Goal: Information Seeking & Learning: Check status

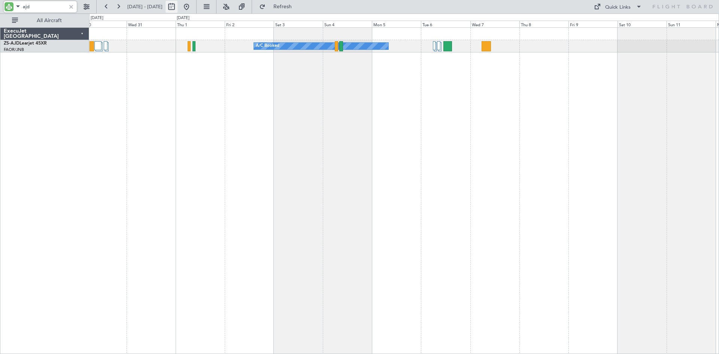
type input "ajd"
click at [178, 10] on button at bounding box center [172, 7] width 12 height 12
select select "12"
select select "2025"
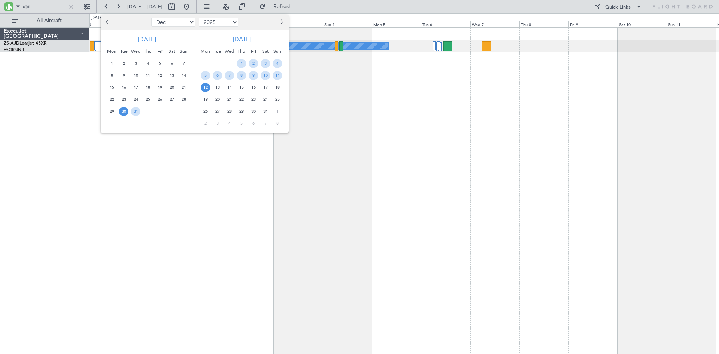
click at [111, 21] on button "Previous month" at bounding box center [108, 22] width 8 height 12
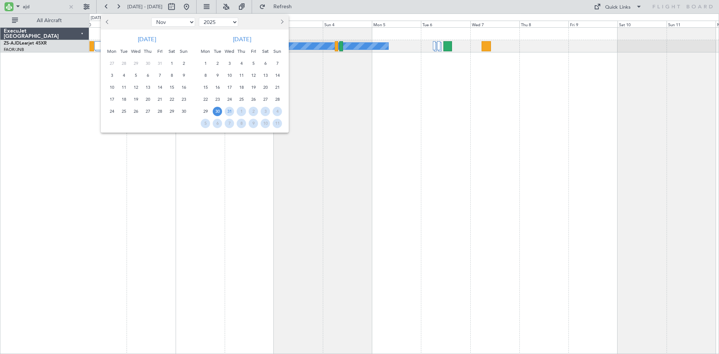
click at [111, 21] on button "Previous month" at bounding box center [108, 22] width 8 height 12
select select "10"
click at [136, 112] on span "29" at bounding box center [135, 111] width 9 height 9
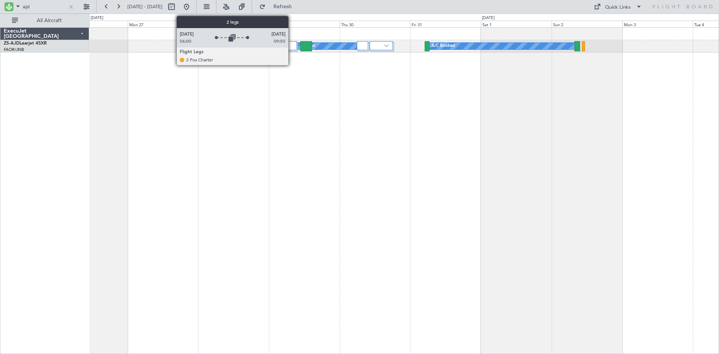
click at [293, 44] on div at bounding box center [291, 45] width 10 height 9
click at [289, 46] on div at bounding box center [291, 45] width 10 height 9
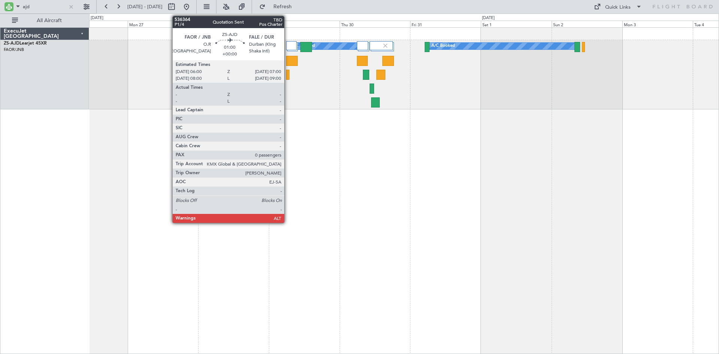
click at [288, 73] on div at bounding box center [287, 75] width 3 height 10
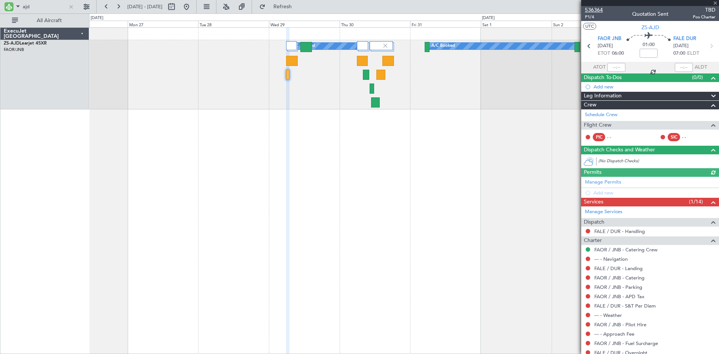
click at [594, 8] on span "536364" at bounding box center [594, 10] width 18 height 8
click at [47, 9] on input "ajd" at bounding box center [44, 6] width 43 height 11
type input "a"
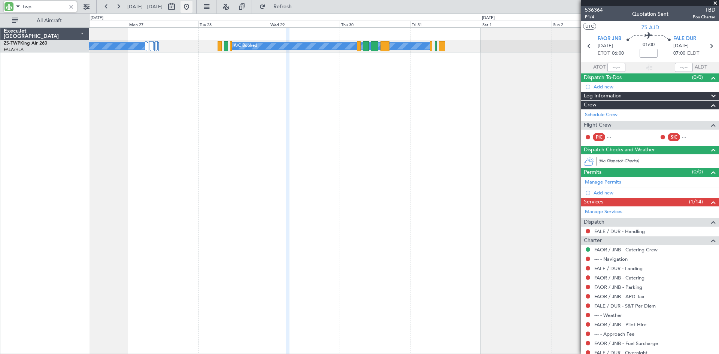
type input "twp"
click at [193, 3] on button at bounding box center [187, 7] width 12 height 12
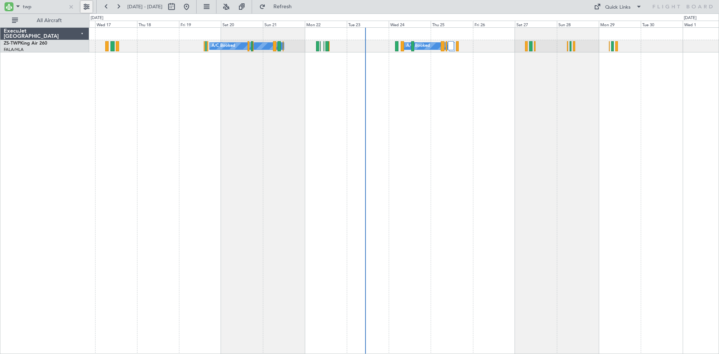
click at [88, 8] on button at bounding box center [87, 7] width 12 height 12
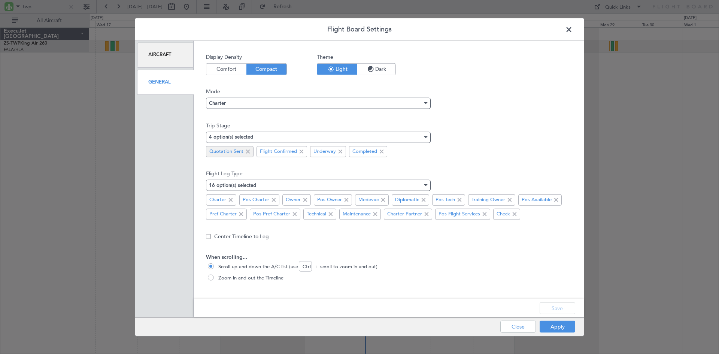
click at [249, 151] on span at bounding box center [247, 151] width 9 height 9
click at [568, 309] on button "Save" at bounding box center [558, 308] width 36 height 12
click at [558, 327] on button "Apply" at bounding box center [558, 327] width 36 height 12
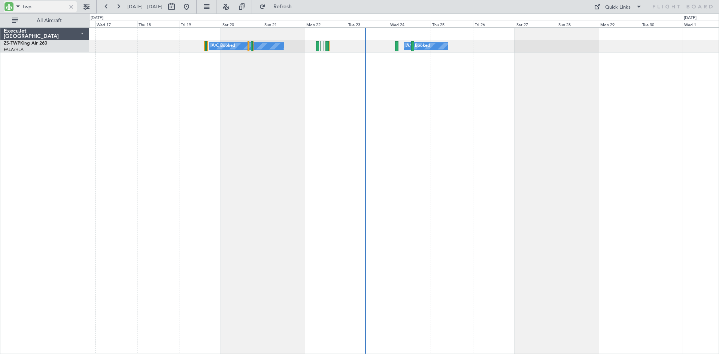
click at [39, 6] on input "twp" at bounding box center [44, 6] width 43 height 11
type input "t"
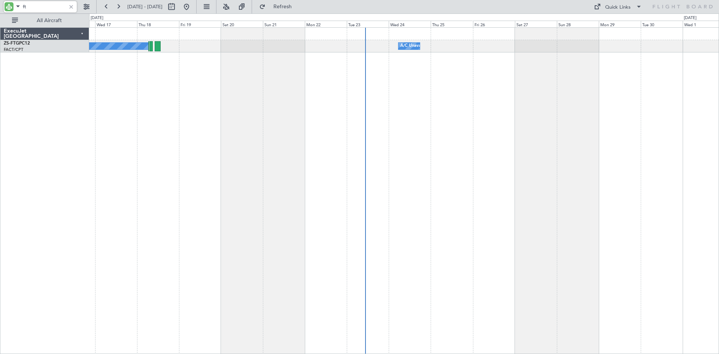
type input "f"
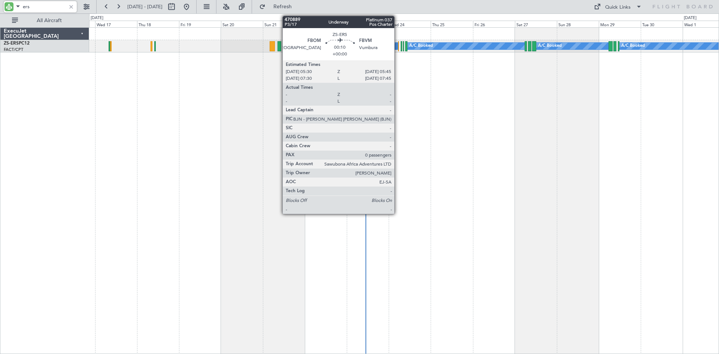
click at [399, 47] on div at bounding box center [398, 46] width 1 height 10
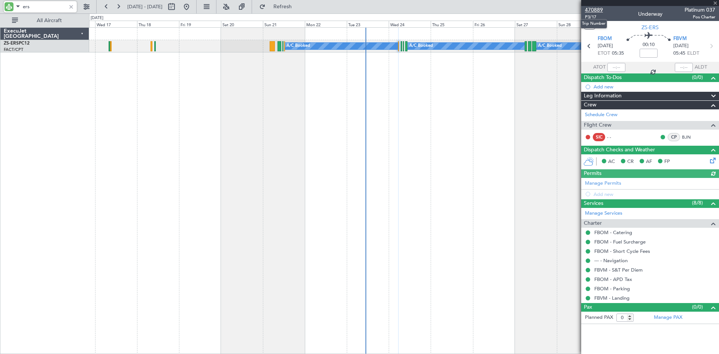
click at [594, 9] on span "470889" at bounding box center [594, 10] width 18 height 8
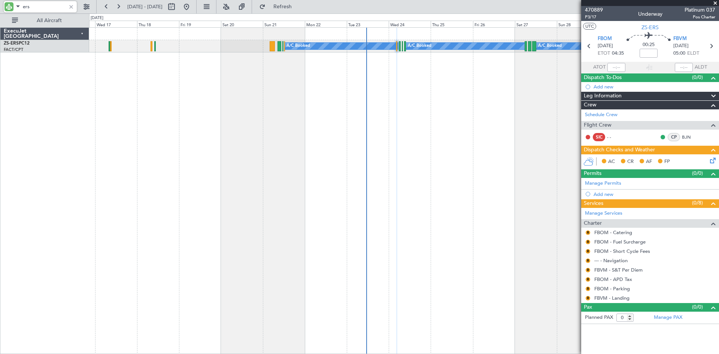
click at [51, 11] on input "ers" at bounding box center [44, 6] width 43 height 11
type input "e"
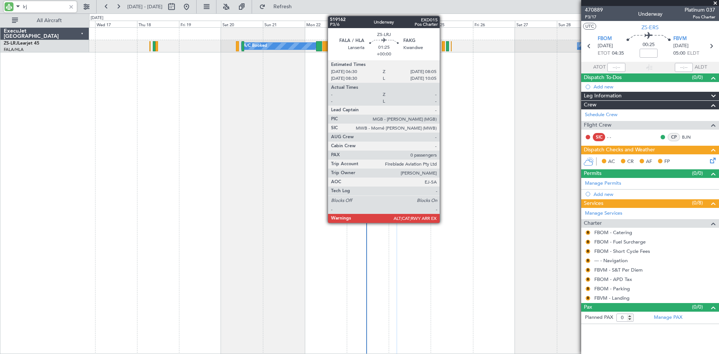
click at [443, 45] on div at bounding box center [443, 46] width 3 height 10
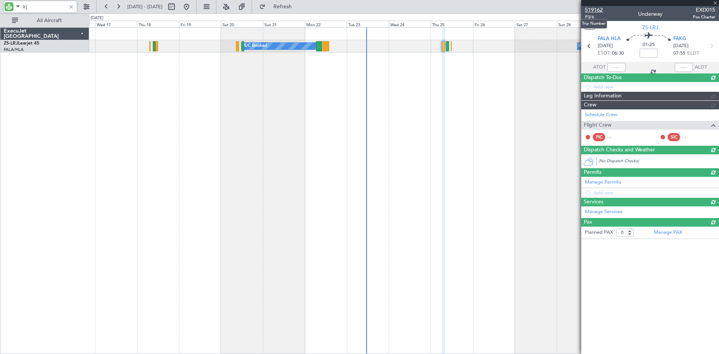
type input "lrj"
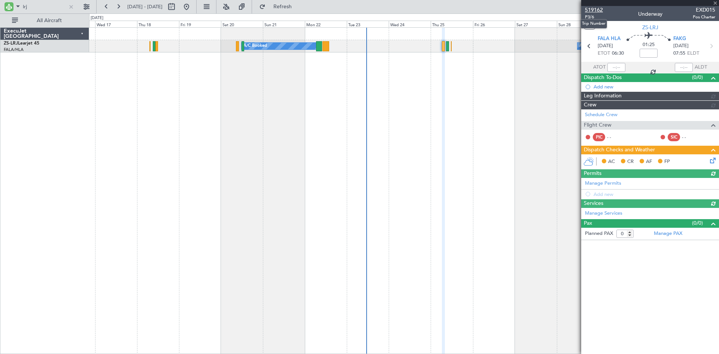
click at [596, 9] on span "519162" at bounding box center [594, 10] width 18 height 8
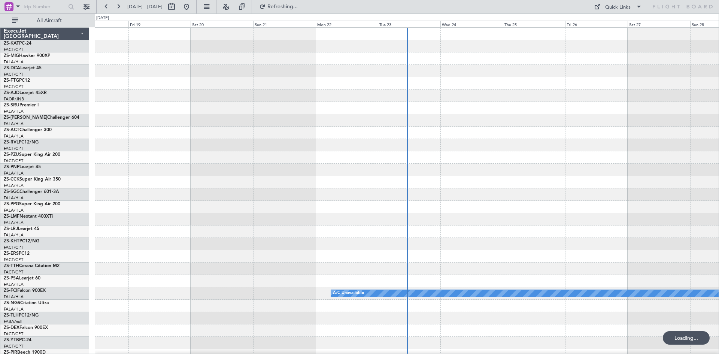
click at [18, 6] on span at bounding box center [17, 5] width 9 height 9
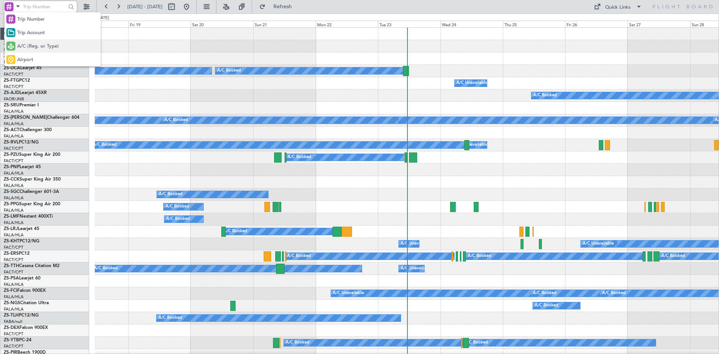
click at [27, 46] on span "A/C (Reg. or Type)" at bounding box center [38, 46] width 42 height 7
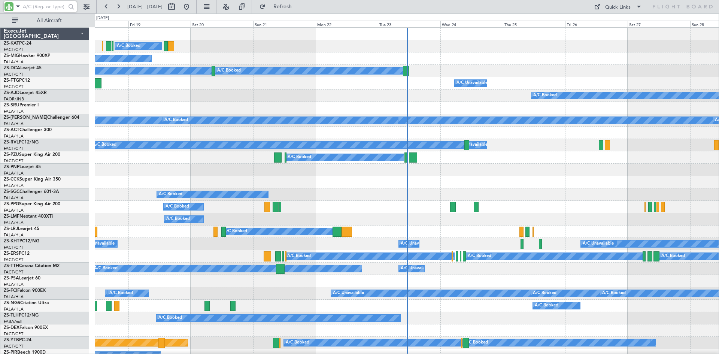
click at [46, 7] on input "text" at bounding box center [44, 6] width 43 height 11
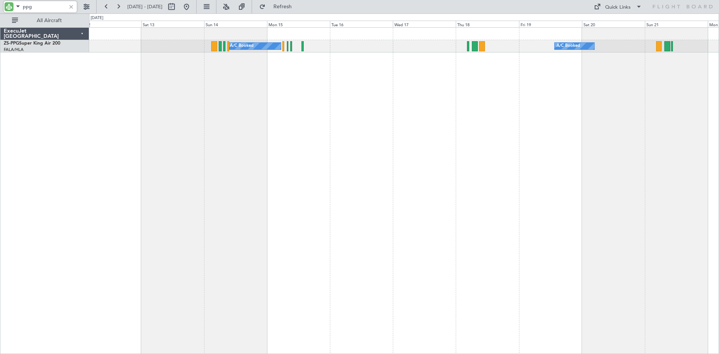
click at [566, 100] on div "A/C Booked A/C Booked" at bounding box center [404, 190] width 630 height 327
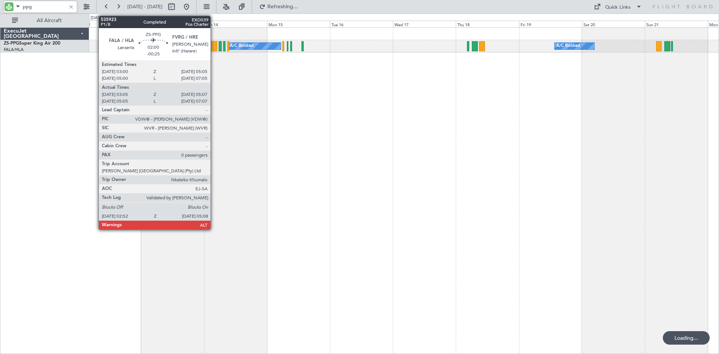
click at [214, 46] on div at bounding box center [214, 46] width 6 height 10
type input "ppg"
